Goal: Task Accomplishment & Management: Manage account settings

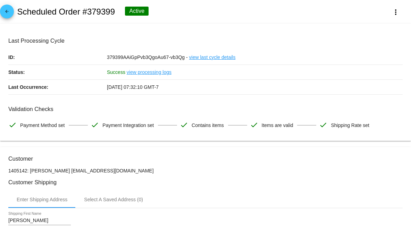
click at [15, 15] on div "arrow_back Scheduled Order #379399 Active more_vert" at bounding box center [205, 12] width 411 height 24
click at [6, 11] on mat-icon "arrow_back" at bounding box center [7, 13] width 8 height 8
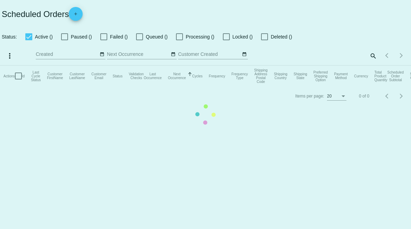
checkbox input "true"
click at [373, 66] on mat-table "Actions Id Last Cycle Status Customer FirstName Customer LastName Customer Emai…" at bounding box center [205, 76] width 411 height 21
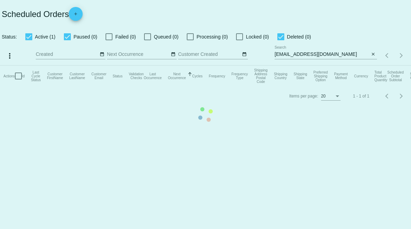
click at [373, 66] on mat-table "Actions Id Last Cycle Status Customer FirstName Customer LastName Customer Emai…" at bounding box center [205, 76] width 411 height 21
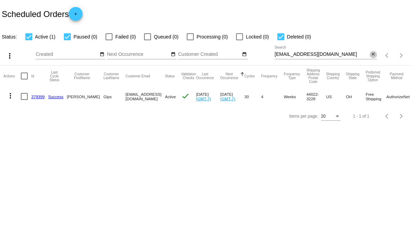
click at [373, 54] on mat-icon "close" at bounding box center [372, 55] width 5 height 6
click at [354, 56] on div "search" at bounding box center [325, 55] width 102 height 11
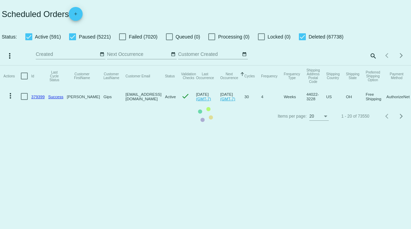
click at [372, 66] on mat-table "Actions Id Last Cycle Status Customer FirstName Customer LastName Customer Emai…" at bounding box center [205, 86] width 411 height 41
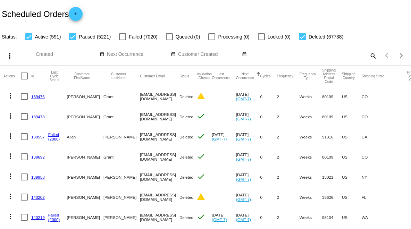
click at [377, 54] on div "Items per page: 20 1 - 20 of 73550" at bounding box center [394, 55] width 34 height 19
click at [369, 55] on mat-icon "search" at bounding box center [372, 55] width 8 height 11
click at [353, 54] on input "Search" at bounding box center [325, 55] width 102 height 6
paste input "[EMAIL_ADDRESS][DOMAIN_NAME]"
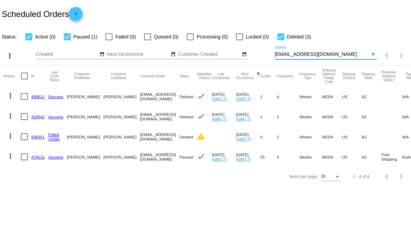
type input "[EMAIL_ADDRESS][DOMAIN_NAME]"
click at [42, 155] on link "479115" at bounding box center [38, 157] width 14 height 5
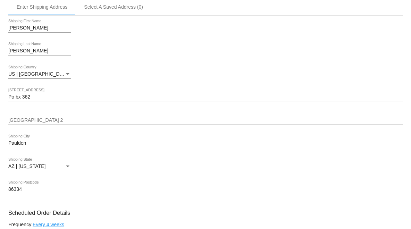
click at [53, 98] on input "Po bx 362" at bounding box center [205, 97] width 394 height 6
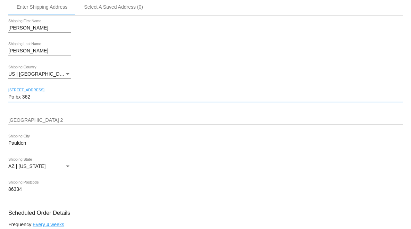
paste input "[STREET_ADDRESS]"
click at [71, 98] on input "[STREET_ADDRESS]" at bounding box center [205, 97] width 394 height 6
type input "[STREET_ADDRESS]"
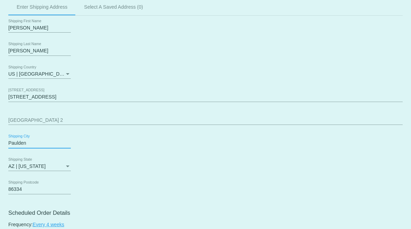
paste input "[GEOGRAPHIC_DATA]"
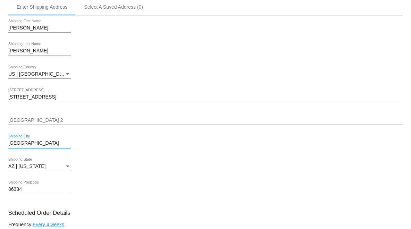
type input "[GEOGRAPHIC_DATA]"
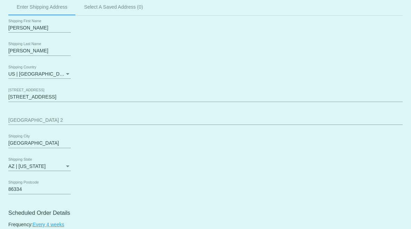
drag, startPoint x: 79, startPoint y: 99, endPoint x: 61, endPoint y: 98, distance: 18.1
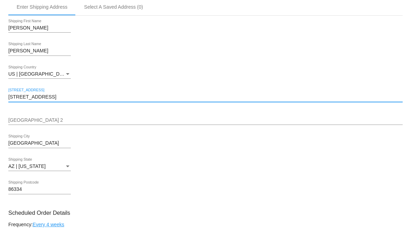
click at [70, 97] on input "[STREET_ADDRESS]" at bounding box center [205, 97] width 394 height 6
type input "[STREET_ADDRESS]"
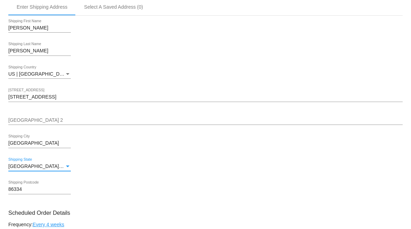
click at [45, 192] on input "86334" at bounding box center [39, 190] width 62 height 6
paste input "7549"
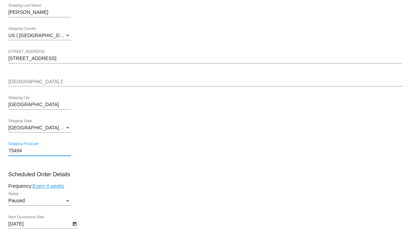
type input "75494"
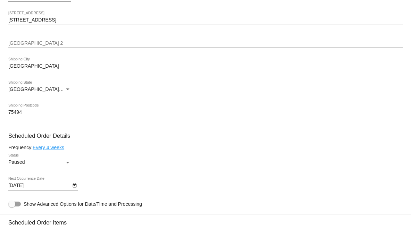
scroll to position [347, 0]
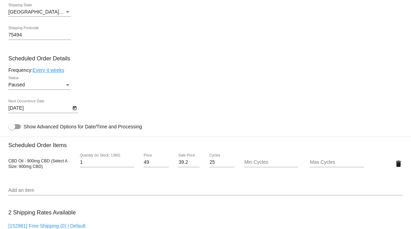
click at [74, 112] on icon "Open calendar" at bounding box center [74, 108] width 5 height 8
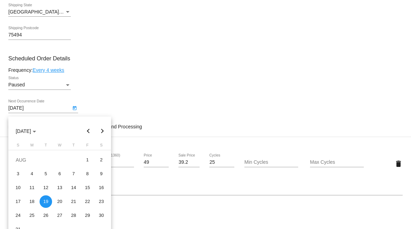
click at [103, 129] on button "Next month" at bounding box center [102, 131] width 14 height 14
click at [31, 190] on div "8" at bounding box center [32, 187] width 12 height 12
type input "[DATE]"
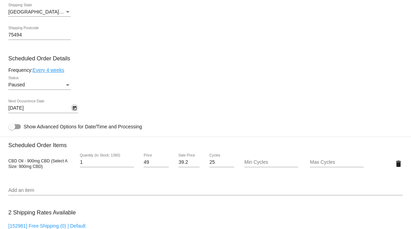
click at [67, 88] on div "Status" at bounding box center [68, 85] width 6 height 6
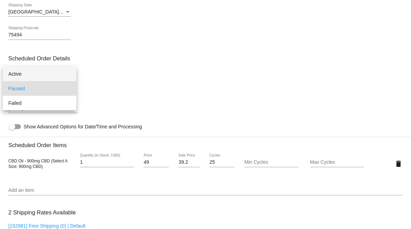
click at [41, 73] on span "Active" at bounding box center [39, 74] width 62 height 15
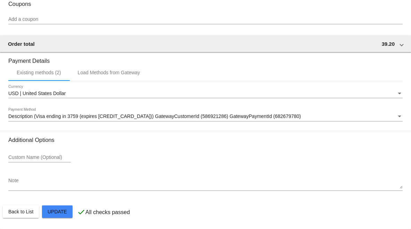
scroll to position [617, 0]
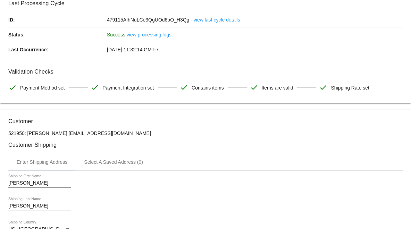
scroll to position [0, 0]
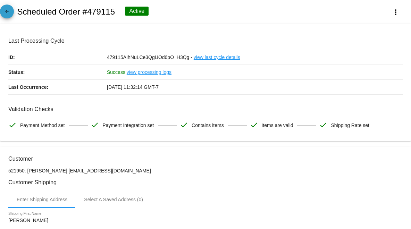
click at [10, 12] on mat-icon "arrow_back" at bounding box center [7, 13] width 8 height 8
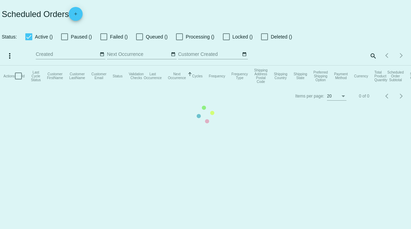
checkbox input "true"
